Goal: Transaction & Acquisition: Purchase product/service

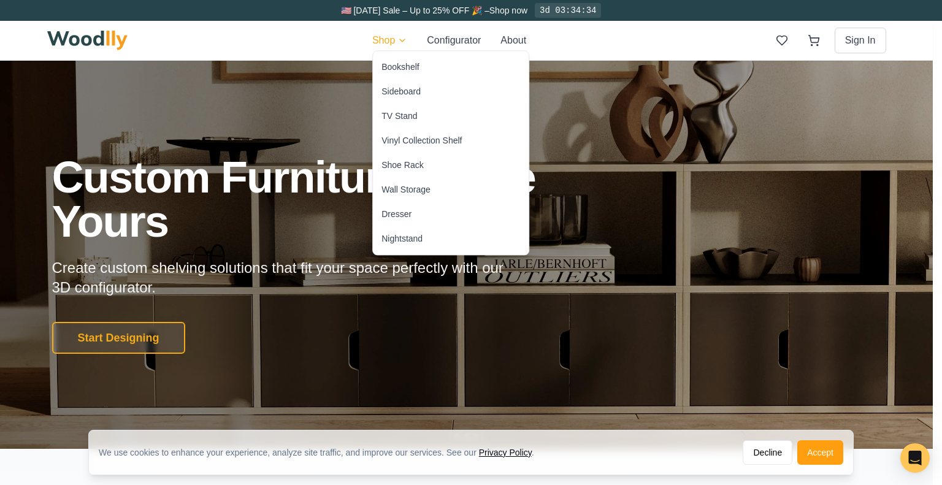
click at [410, 140] on div "Vinyl Collection Shelf" at bounding box center [422, 140] width 80 height 12
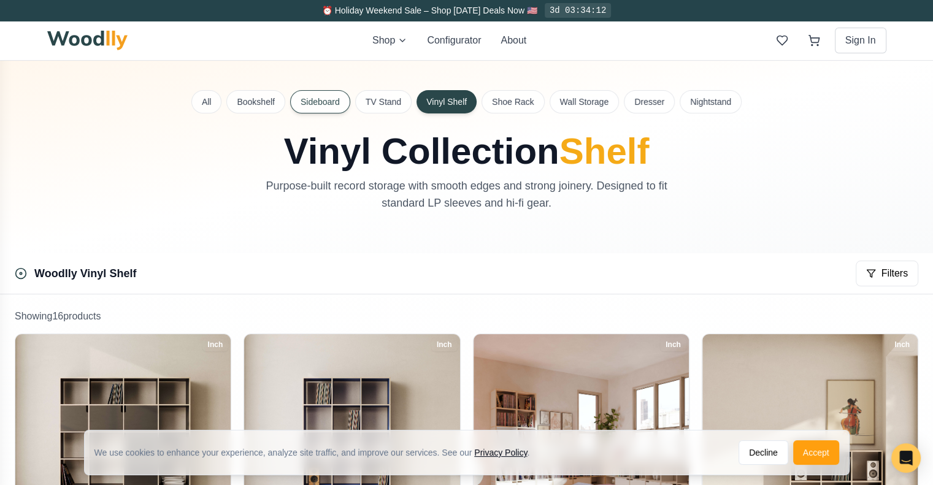
click at [342, 100] on button "Sideboard" at bounding box center [320, 101] width 60 height 23
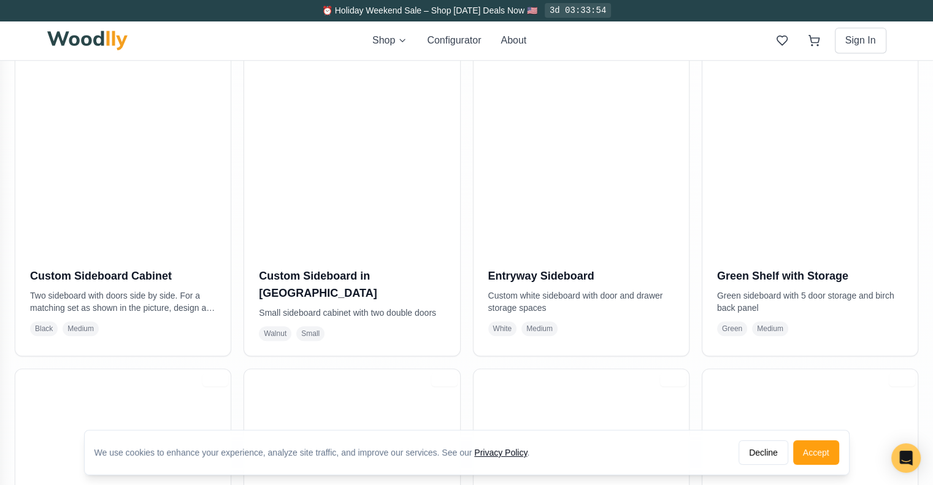
scroll to position [623, 0]
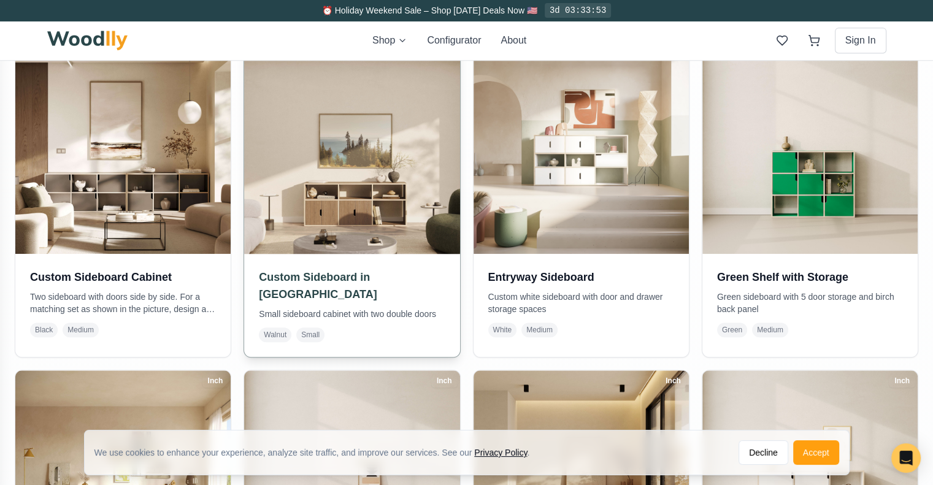
click at [320, 220] on img at bounding box center [352, 146] width 226 height 226
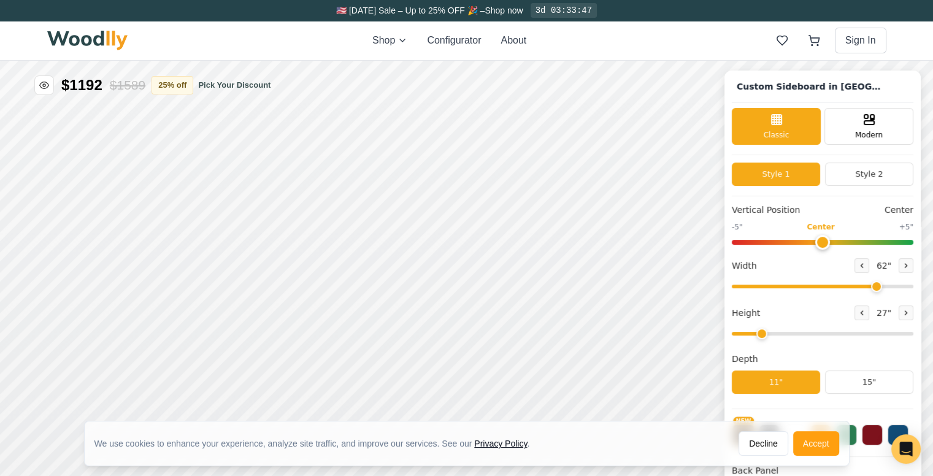
type input "62"
type input "2"
click at [815, 449] on button "Accept" at bounding box center [816, 443] width 46 height 25
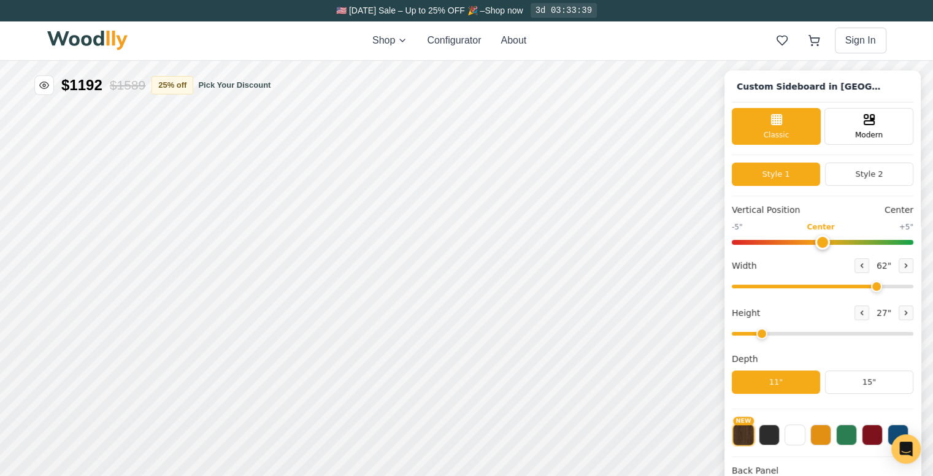
scroll to position [3, 0]
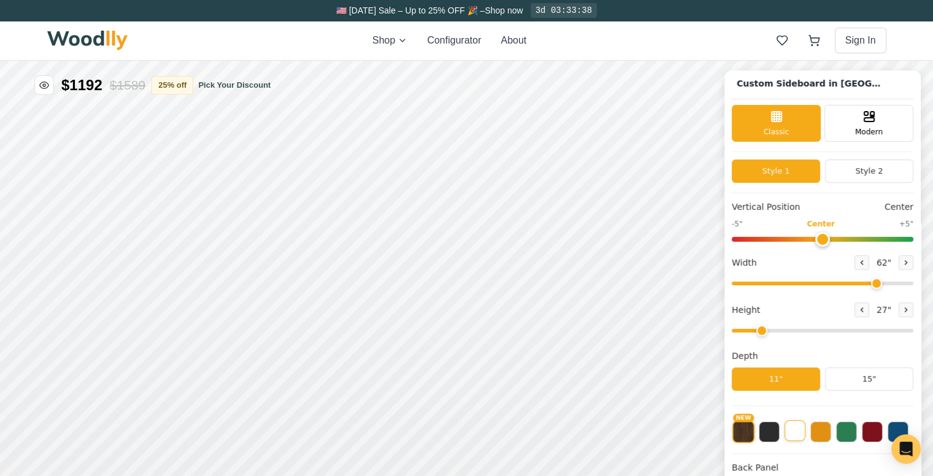
click at [805, 432] on button at bounding box center [795, 430] width 21 height 21
